Goal: Transaction & Acquisition: Purchase product/service

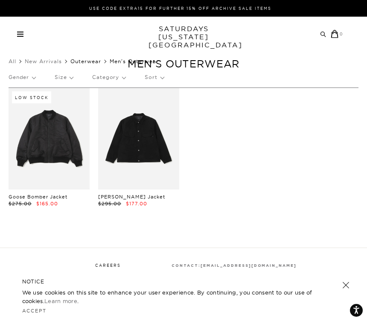
click at [92, 61] on link "Outerwear" at bounding box center [85, 61] width 31 height 6
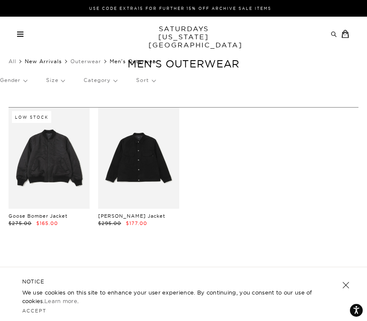
click at [52, 61] on link "New Arrivals" at bounding box center [43, 61] width 37 height 6
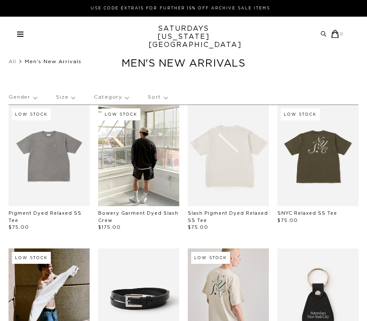
click at [19, 36] on span at bounding box center [20, 36] width 6 height 1
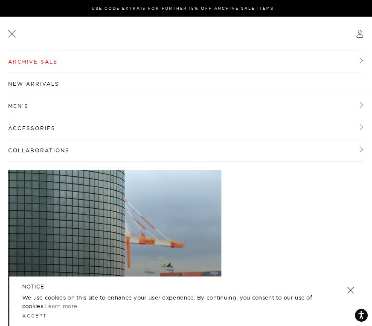
click at [44, 61] on link "Archive Sale" at bounding box center [185, 62] width 355 height 22
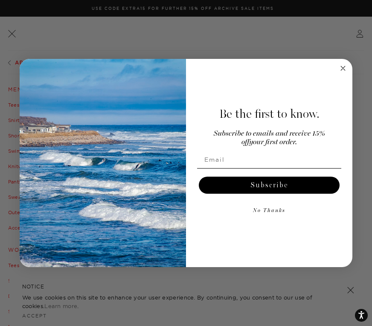
click at [341, 68] on circle "Close dialog" at bounding box center [343, 69] width 10 height 10
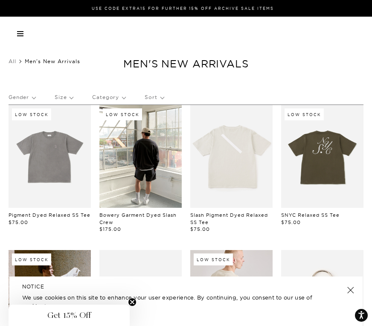
click at [20, 35] on span at bounding box center [20, 35] width 6 height 1
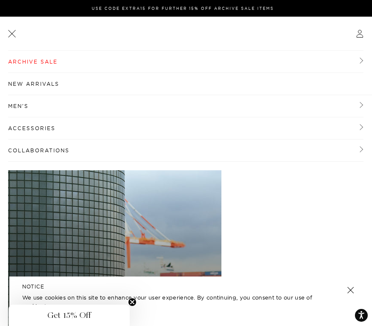
click at [38, 67] on link "Archive Sale" at bounding box center [185, 62] width 355 height 22
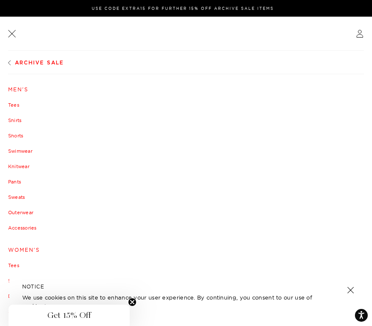
click at [18, 197] on link "Sweats" at bounding box center [186, 196] width 356 height 5
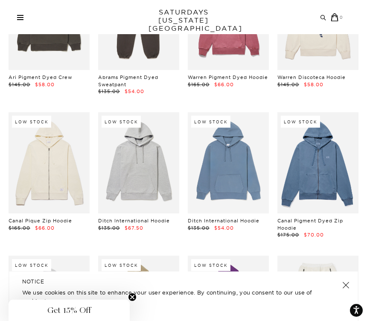
scroll to position [1545, 0]
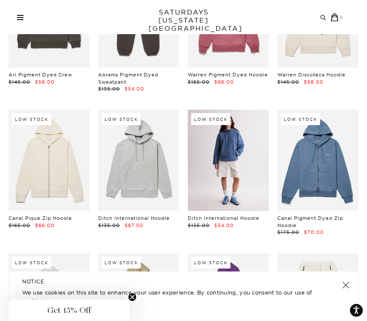
click at [231, 136] on link at bounding box center [228, 160] width 81 height 101
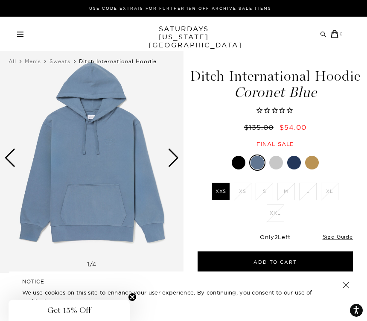
click at [92, 143] on img at bounding box center [91, 157] width 183 height 229
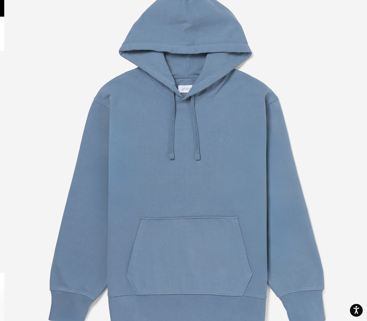
scroll to position [49, 0]
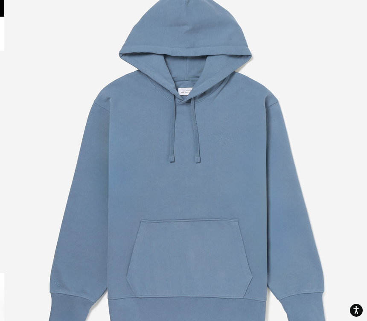
click at [218, 138] on img at bounding box center [186, 169] width 364 height 437
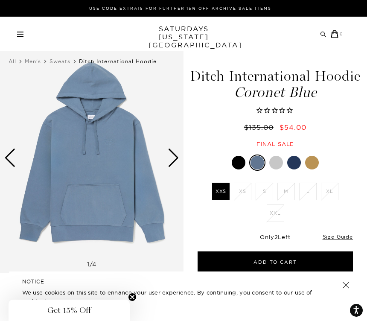
scroll to position [0, 0]
click at [283, 156] on div at bounding box center [274, 162] width 155 height 16
click at [276, 161] on div at bounding box center [276, 163] width 14 height 14
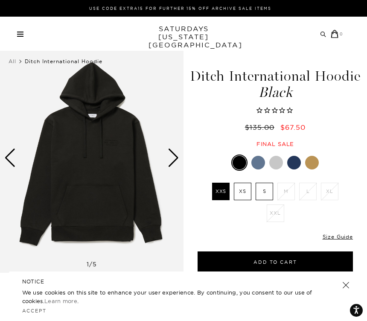
click at [275, 162] on div at bounding box center [276, 163] width 14 height 14
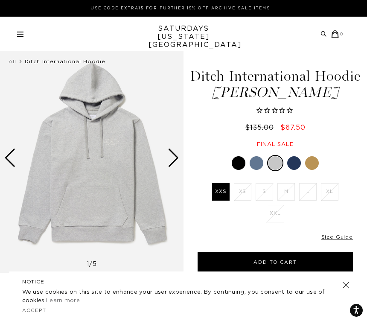
click at [296, 160] on div at bounding box center [294, 163] width 14 height 14
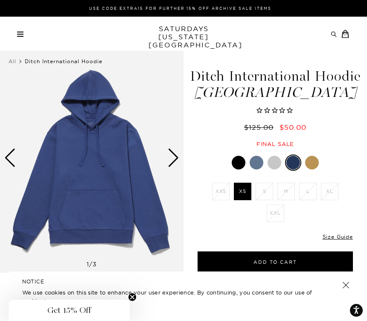
click at [310, 159] on div at bounding box center [312, 163] width 14 height 14
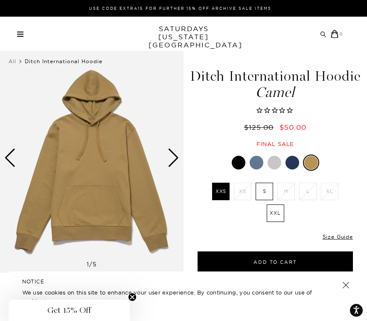
click at [237, 156] on div at bounding box center [238, 163] width 14 height 14
